Goal: Find specific page/section: Find specific page/section

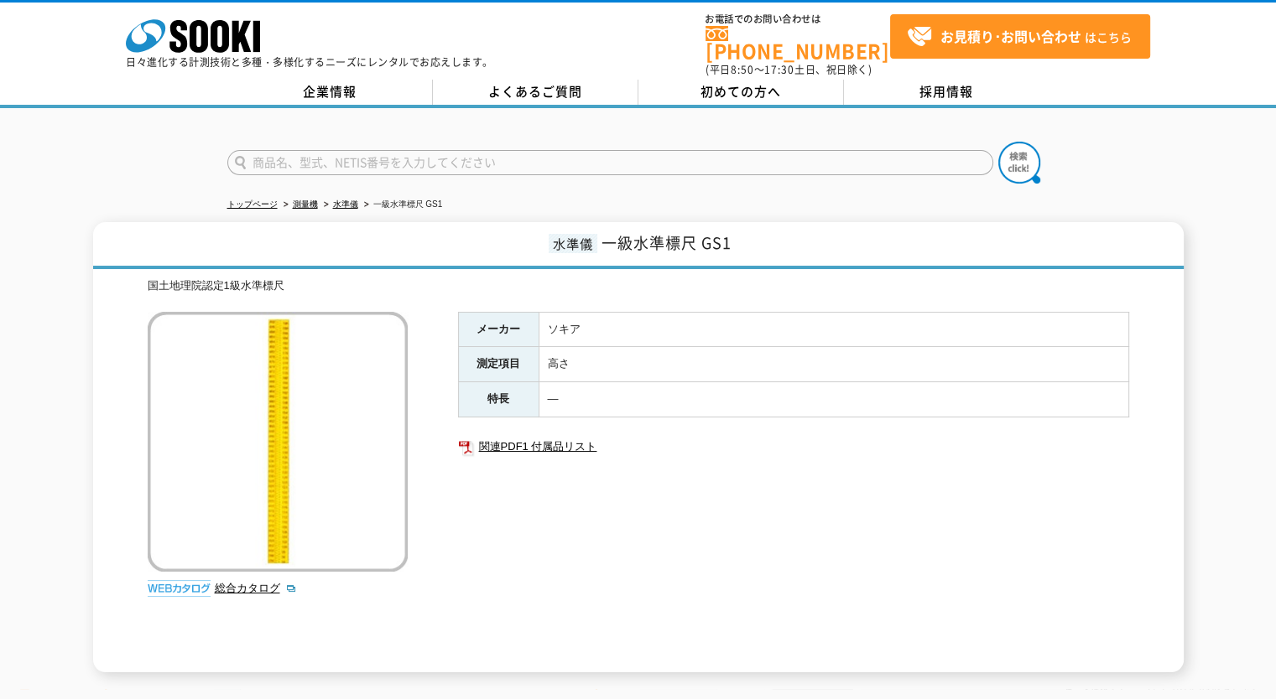
click at [540, 162] on input "text" at bounding box center [610, 162] width 766 height 25
type input "標尺"
click at [998, 142] on button at bounding box center [1019, 163] width 42 height 42
